Goal: Task Accomplishment & Management: Use online tool/utility

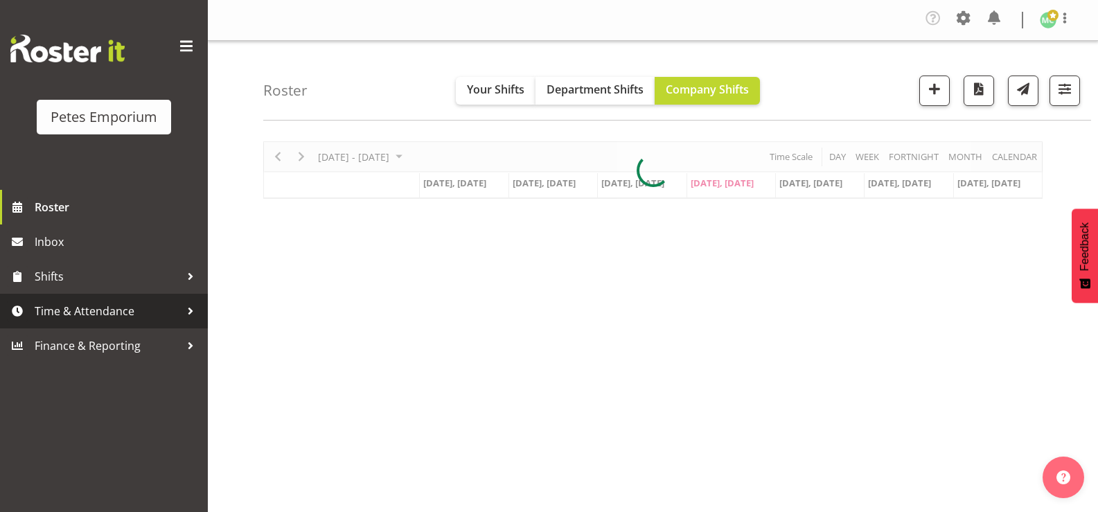
click at [138, 304] on span "Time & Attendance" at bounding box center [107, 311] width 145 height 21
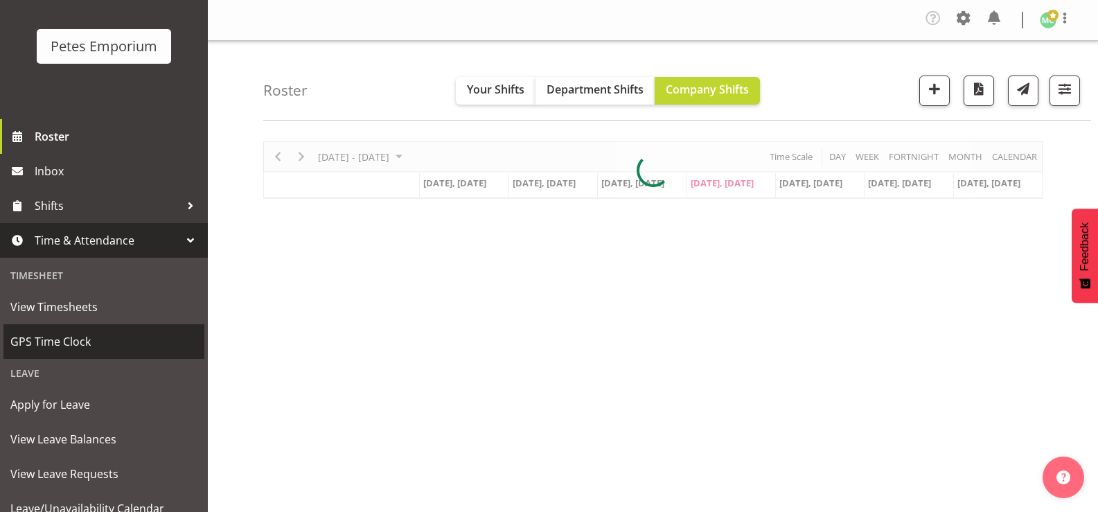
scroll to position [123, 0]
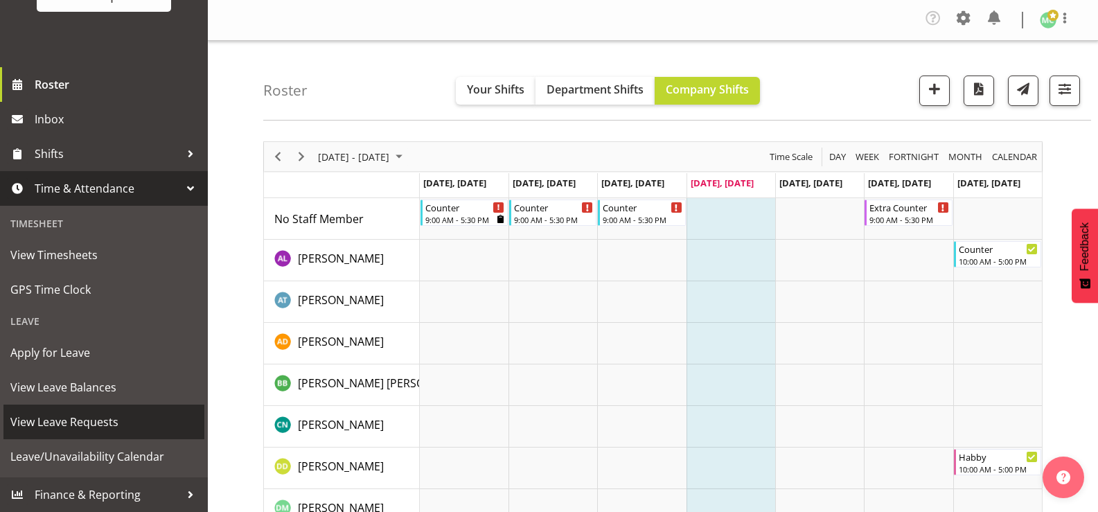
click at [125, 421] on span "View Leave Requests" at bounding box center [103, 422] width 187 height 21
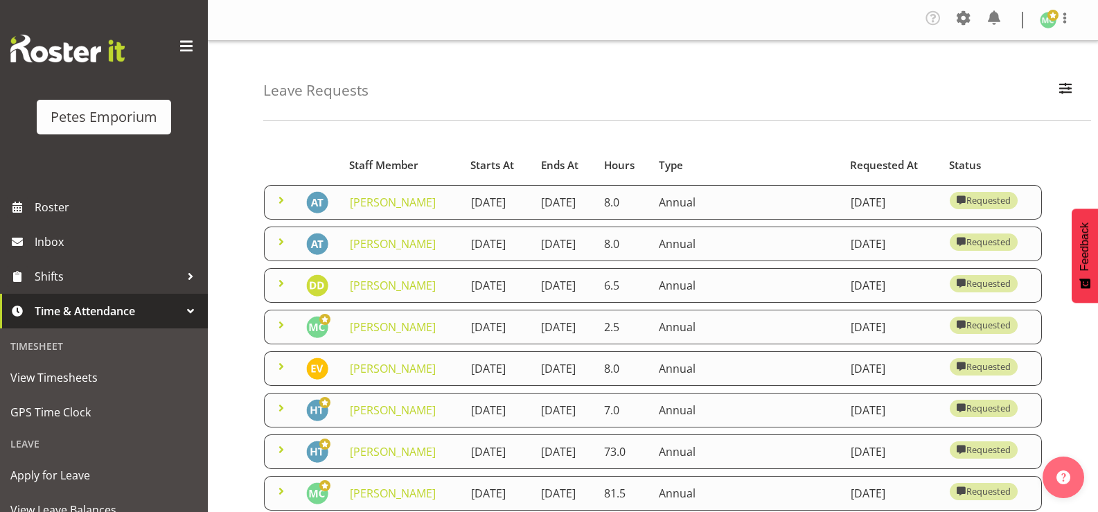
click at [277, 292] on span at bounding box center [281, 283] width 17 height 17
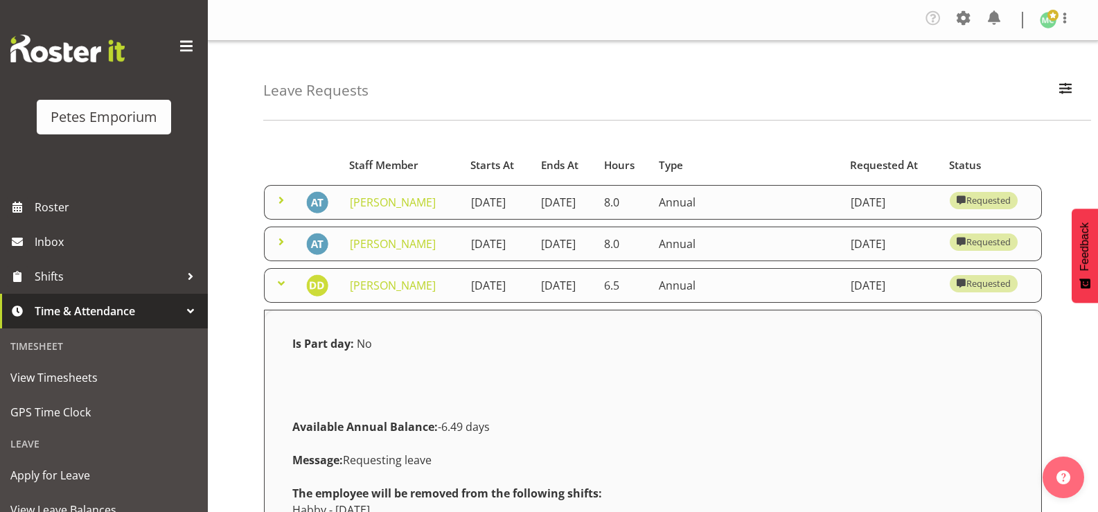
click at [289, 292] on span at bounding box center [281, 283] width 17 height 17
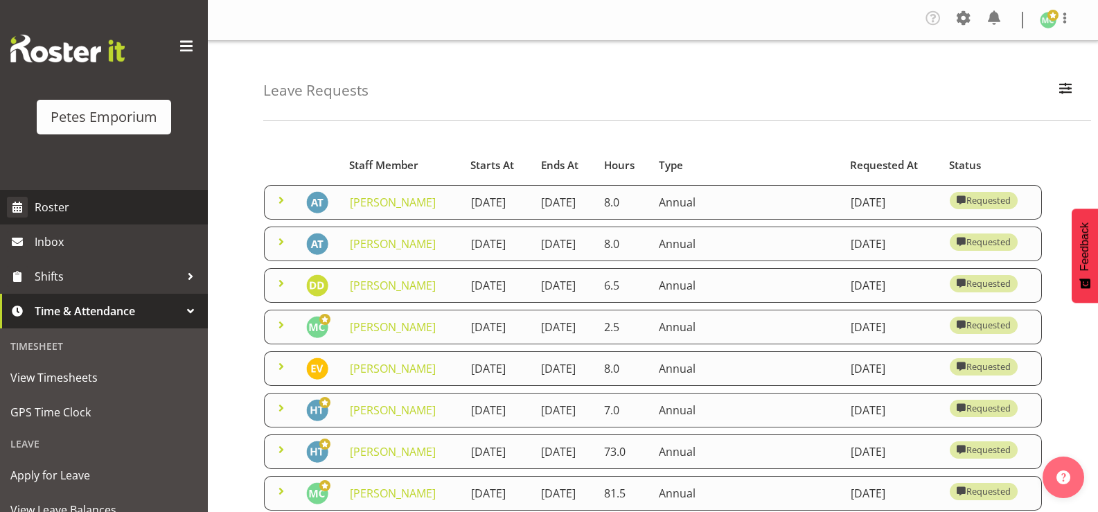
click at [81, 204] on span "Roster" at bounding box center [118, 207] width 166 height 21
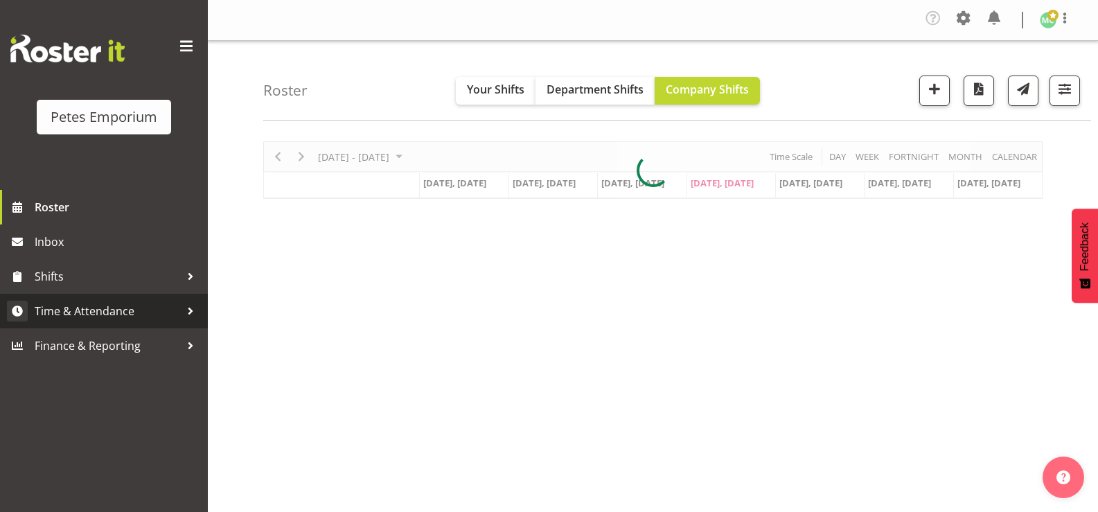
click at [136, 314] on span "Time & Attendance" at bounding box center [107, 311] width 145 height 21
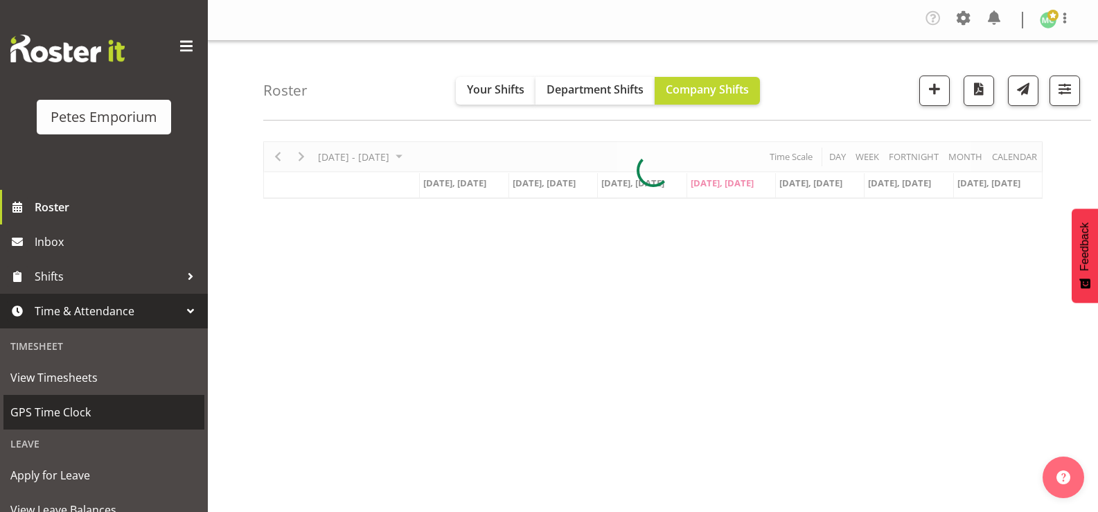
click at [94, 415] on span "GPS Time Clock" at bounding box center [103, 412] width 187 height 21
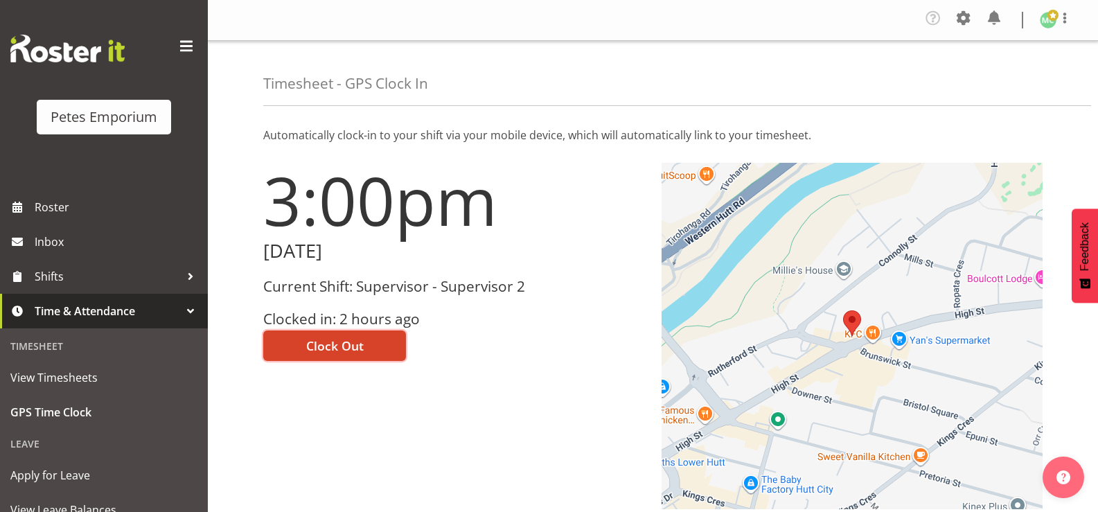
click at [375, 346] on button "Clock Out" at bounding box center [334, 345] width 143 height 30
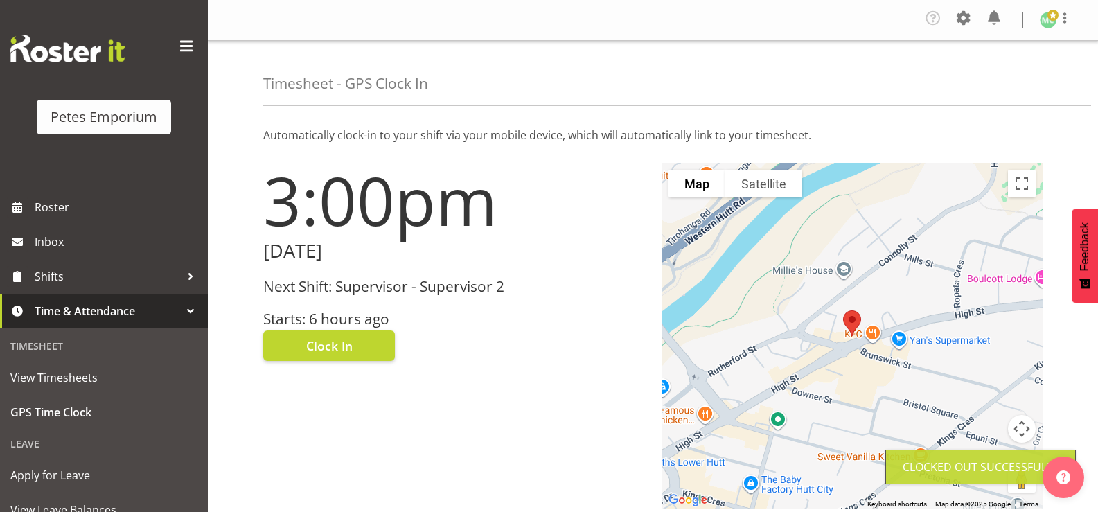
click at [1054, 26] on img at bounding box center [1048, 20] width 17 height 17
click at [1032, 82] on link "Log Out" at bounding box center [1006, 76] width 133 height 25
